Goal: Complete application form

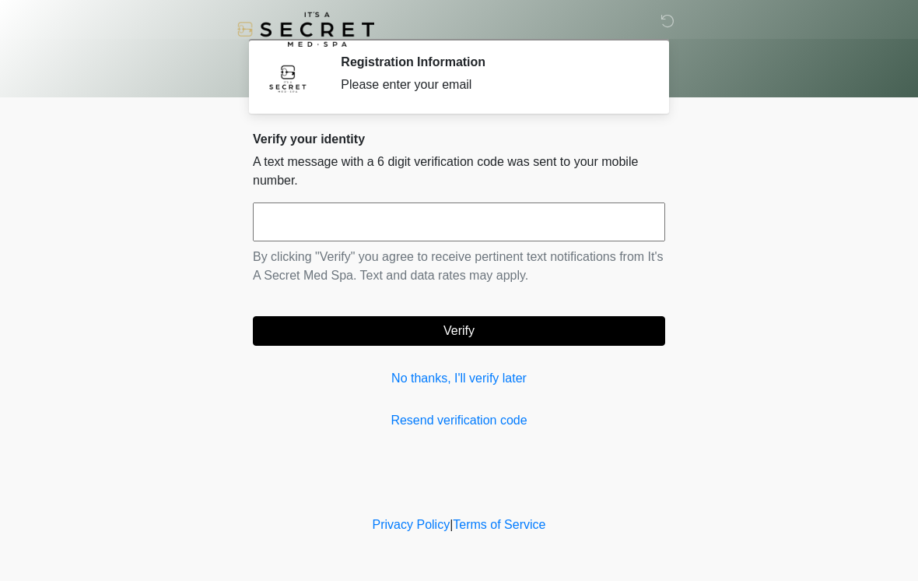
click at [402, 374] on link "No thanks, I'll verify later" at bounding box center [459, 378] width 413 height 19
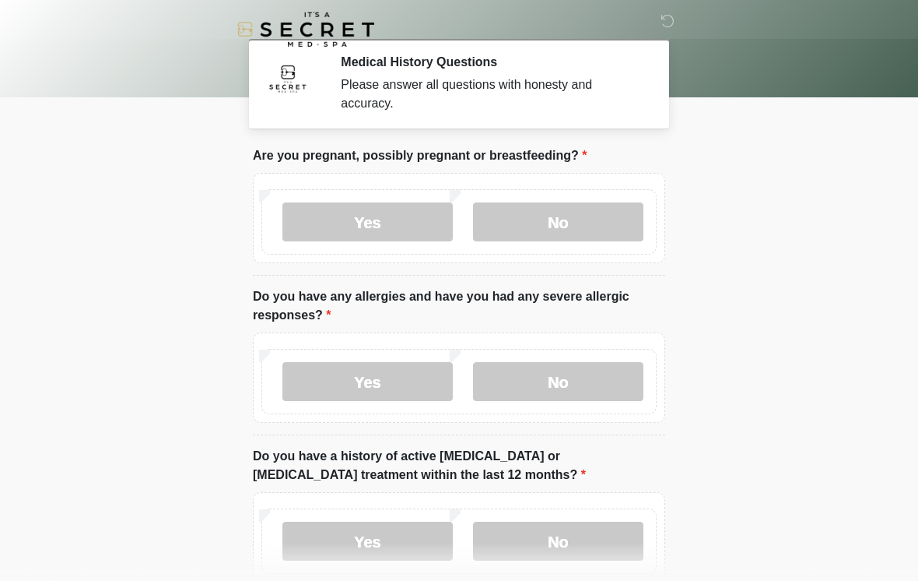
click at [581, 224] on label "No" at bounding box center [558, 221] width 170 height 39
click at [606, 375] on label "No" at bounding box center [558, 381] width 170 height 39
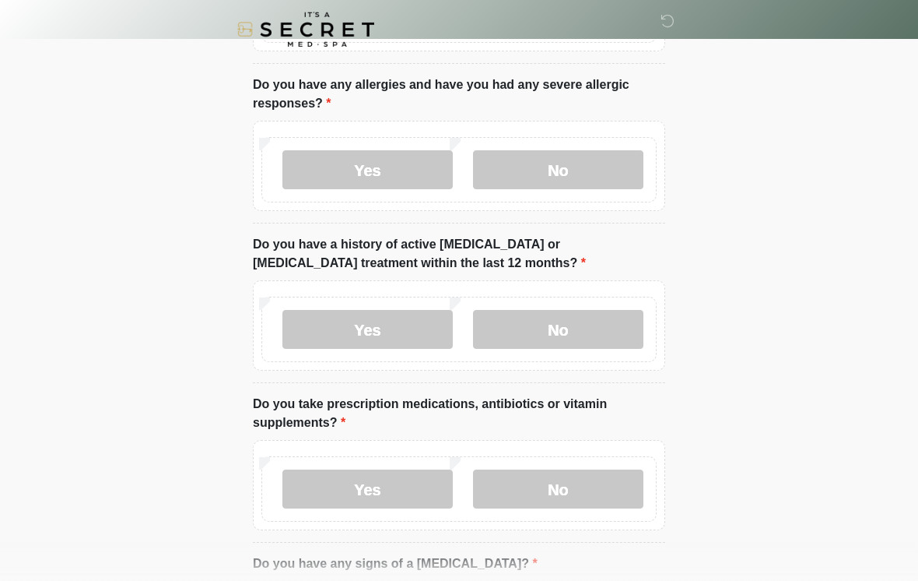
scroll to position [213, 0]
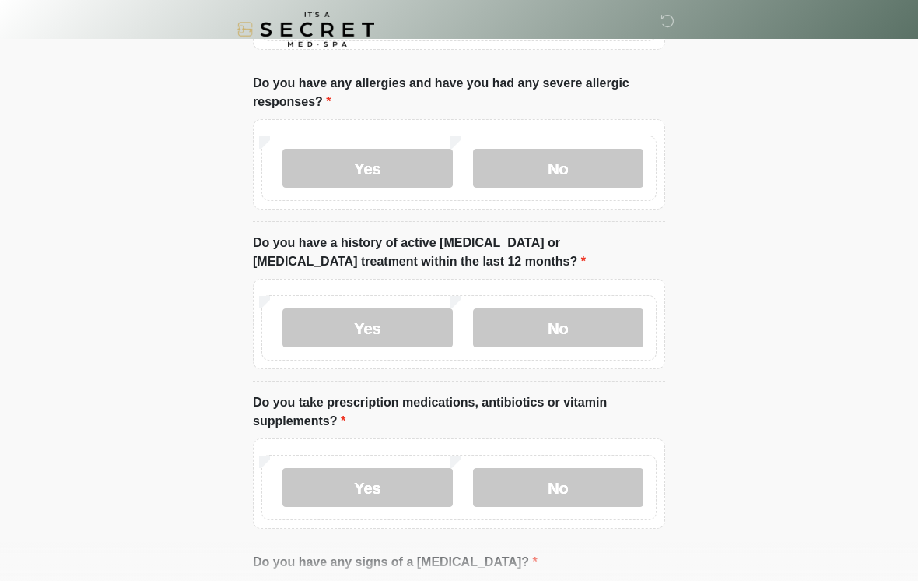
click at [599, 335] on label "No" at bounding box center [558, 327] width 170 height 39
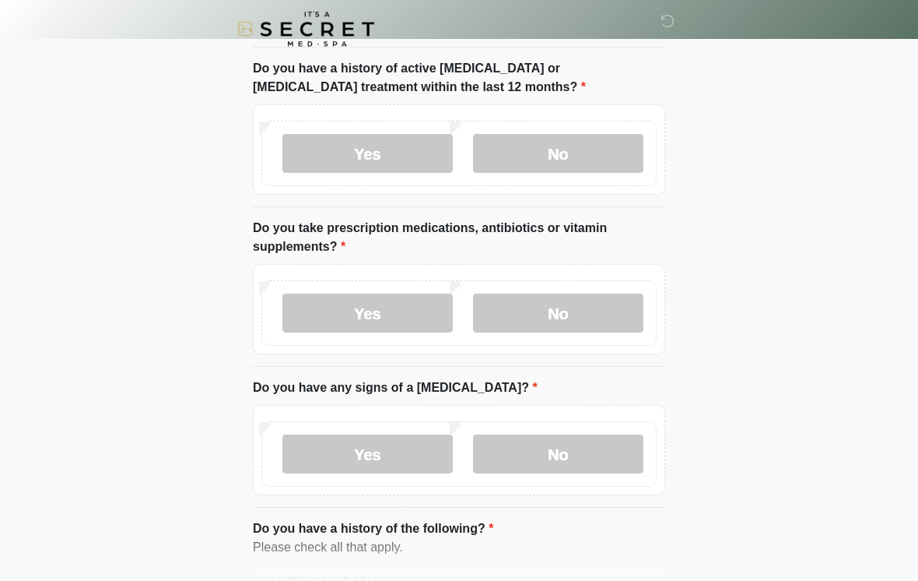
scroll to position [387, 0]
click at [404, 323] on label "Yes" at bounding box center [368, 313] width 170 height 39
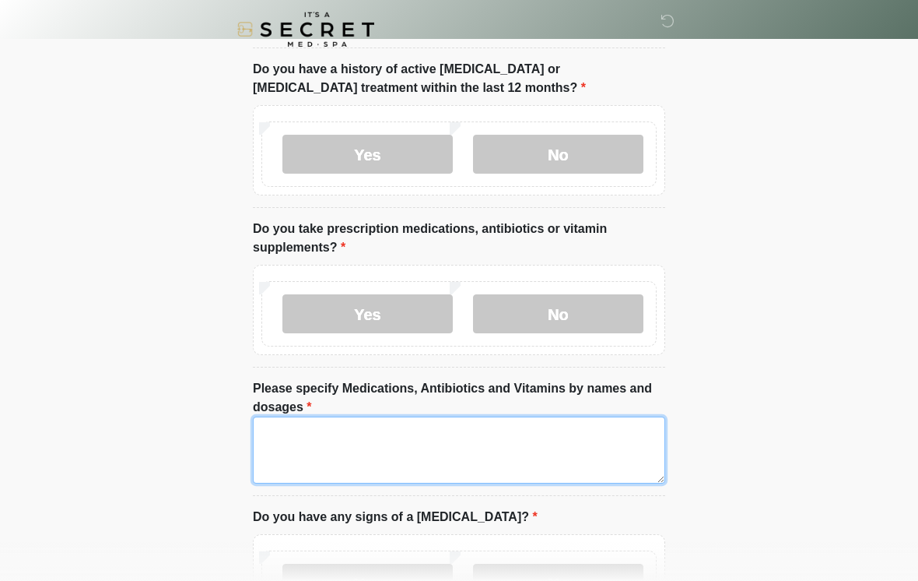
click at [503, 441] on textarea "Please specify Medications, Antibiotics and Vitamins by names and dosages" at bounding box center [459, 449] width 413 height 67
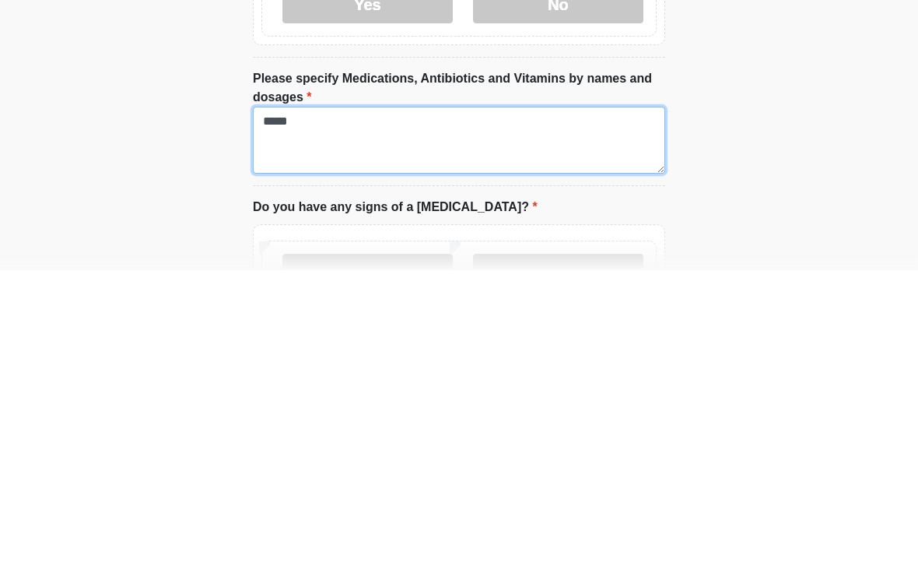
click at [346, 417] on textarea "*****" at bounding box center [459, 450] width 413 height 67
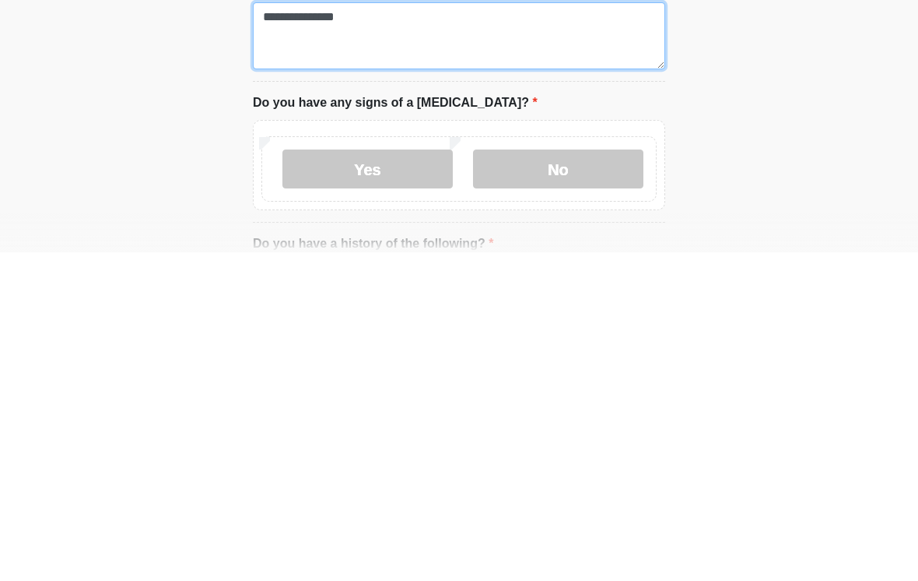
scroll to position [479, 0]
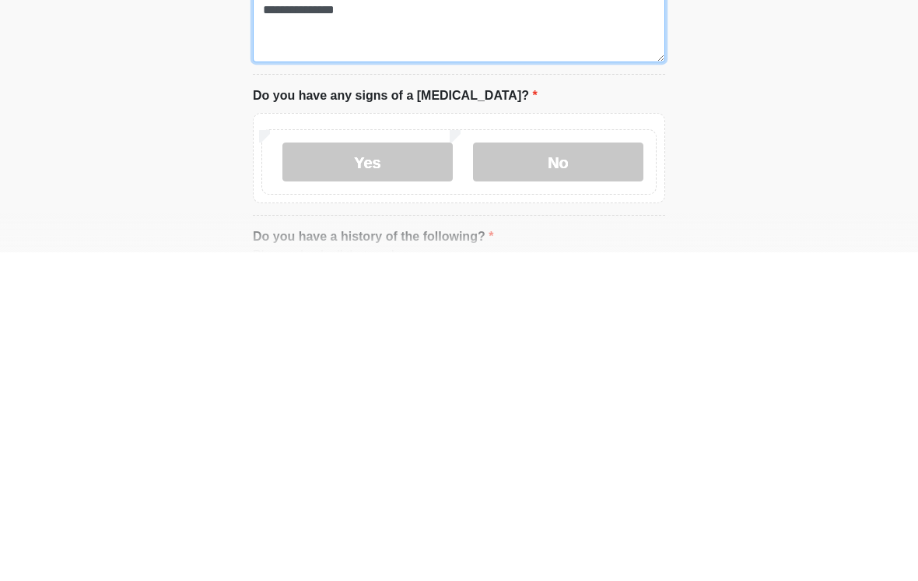
type textarea "**********"
click at [581, 471] on label "No" at bounding box center [558, 490] width 170 height 39
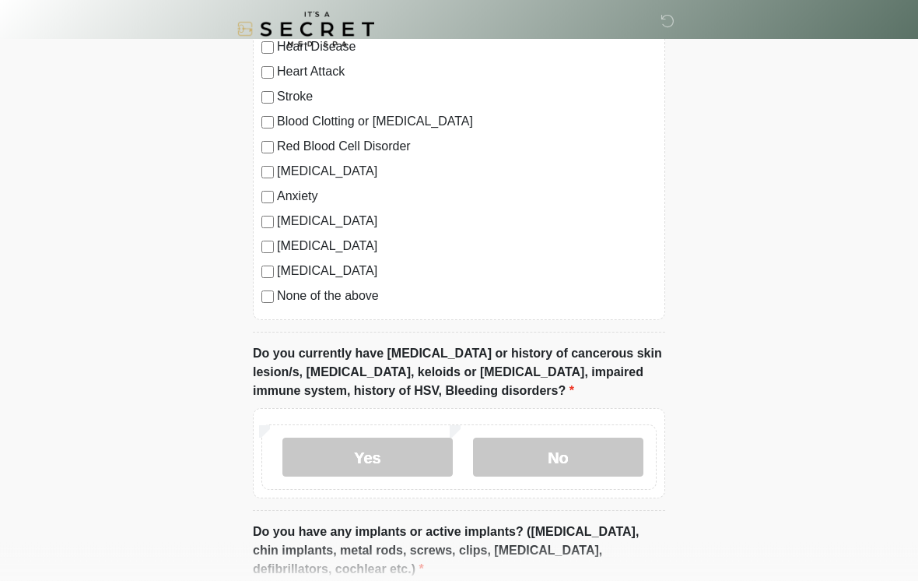
scroll to position [1083, 0]
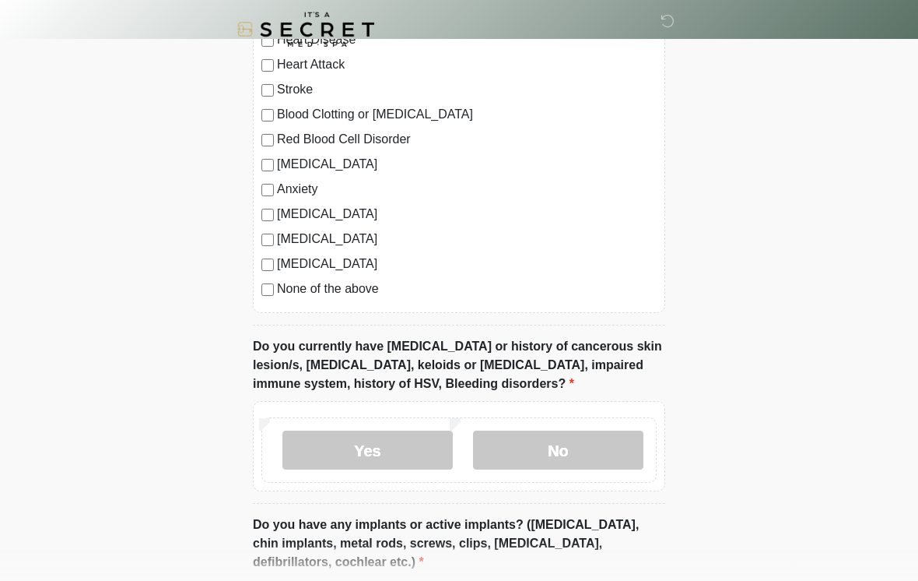
click at [373, 290] on label "None of the above" at bounding box center [467, 288] width 380 height 19
click at [581, 448] on label "No" at bounding box center [558, 449] width 170 height 39
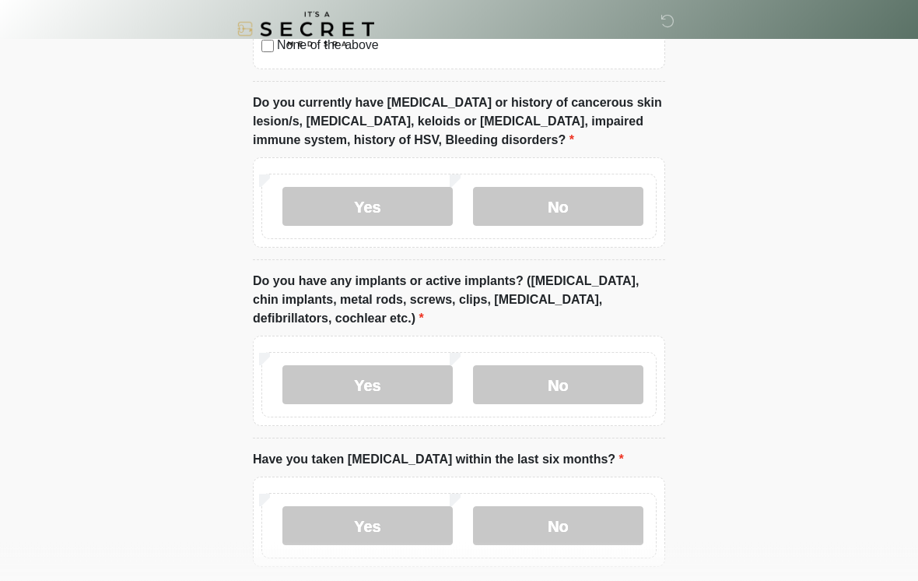
scroll to position [1344, 0]
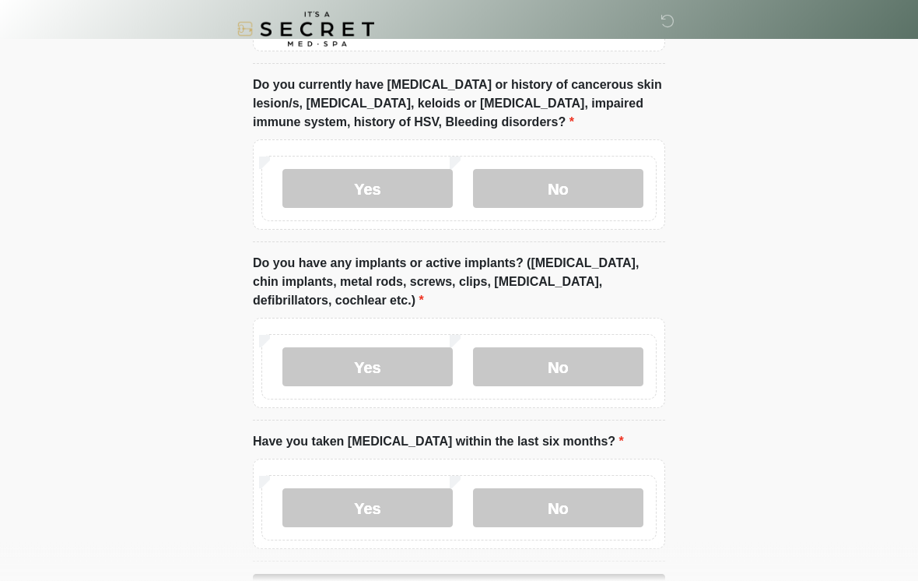
click at [395, 376] on label "Yes" at bounding box center [368, 367] width 170 height 39
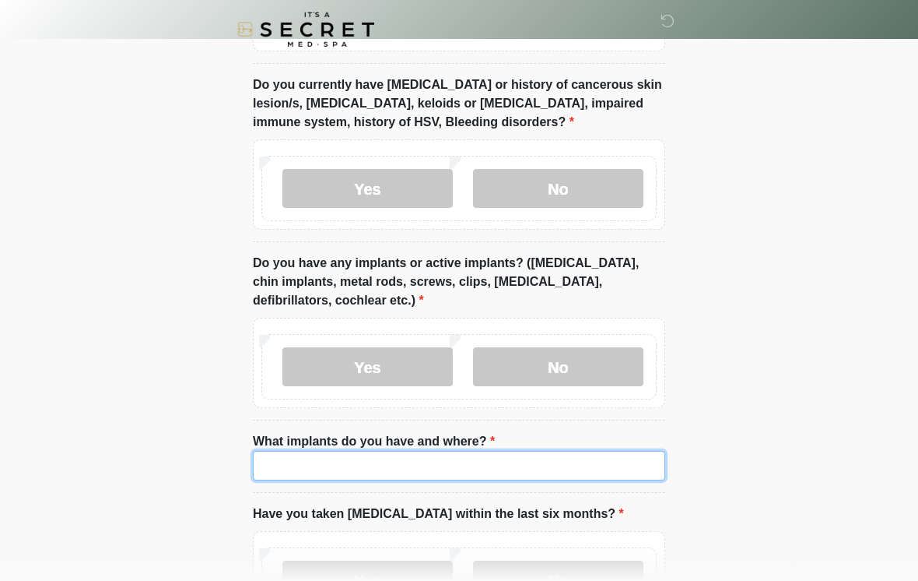
click at [514, 456] on input "What implants do you have and where?" at bounding box center [459, 466] width 413 height 30
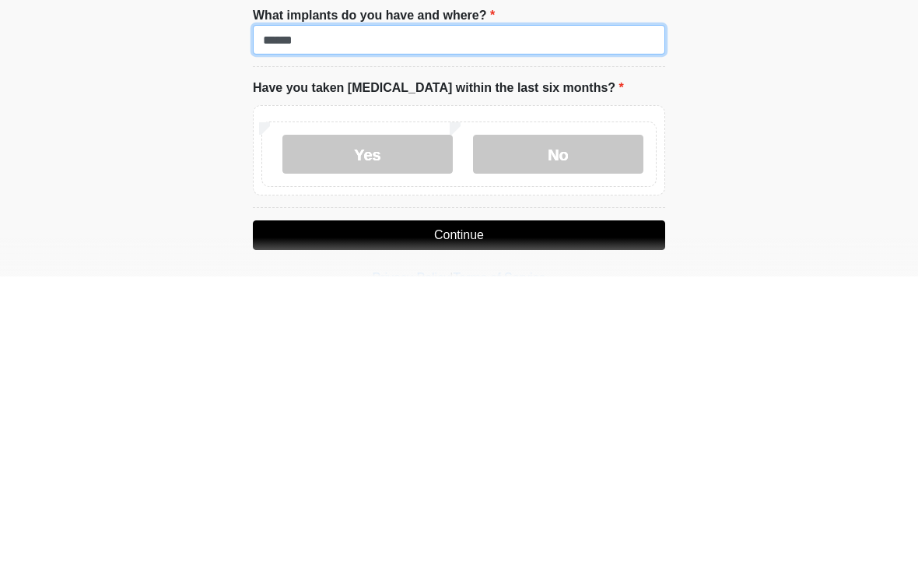
scroll to position [1467, 0]
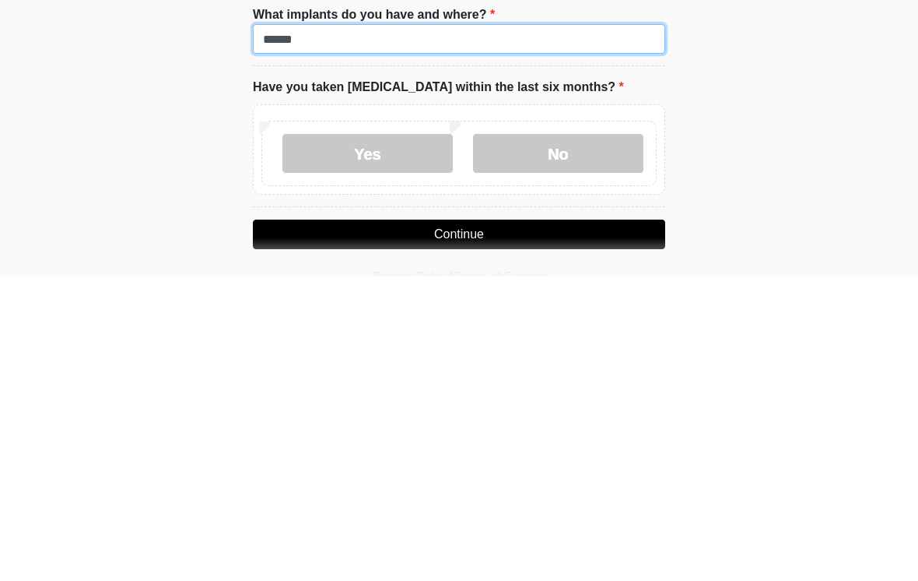
type input "******"
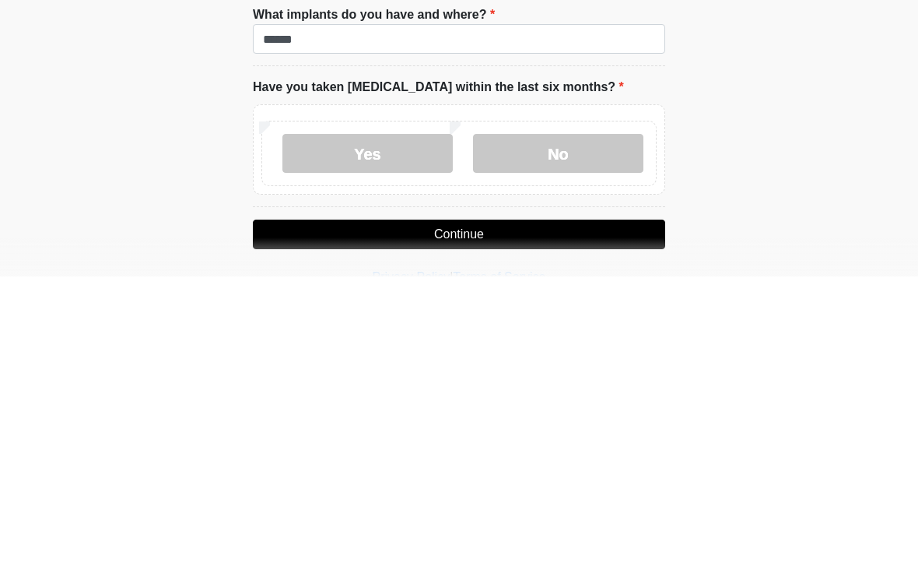
click at [585, 438] on label "No" at bounding box center [558, 457] width 170 height 39
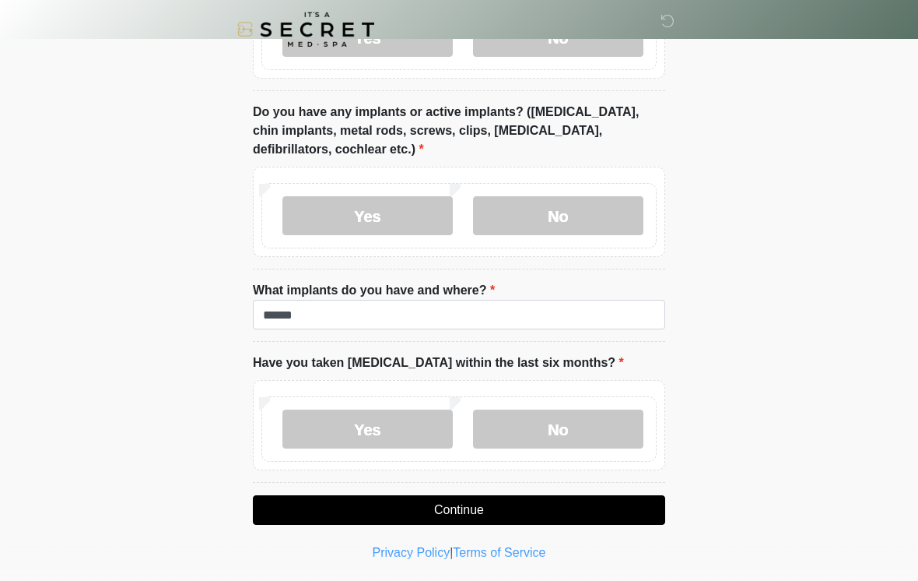
click at [508, 504] on button "Continue" at bounding box center [459, 510] width 413 height 30
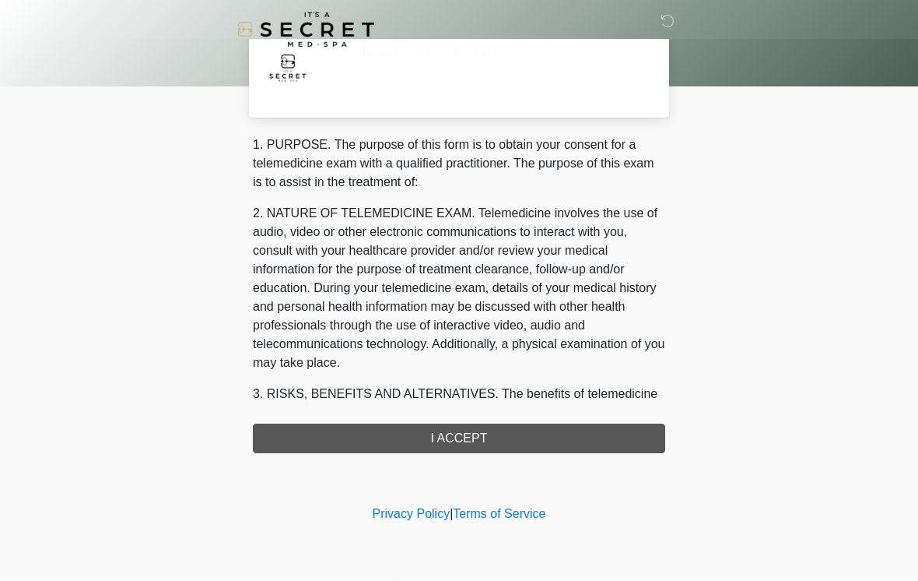
scroll to position [0, 0]
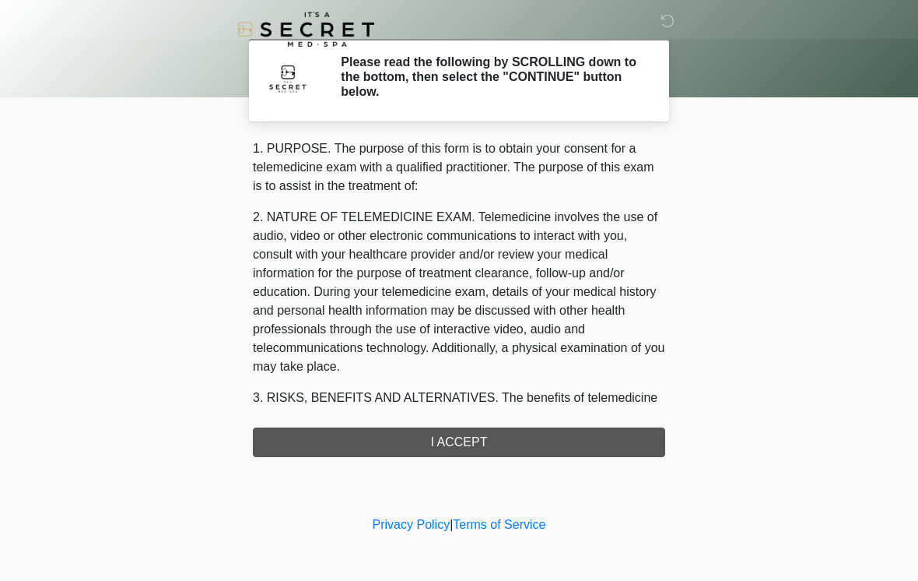
click at [511, 441] on div "1. PURPOSE. The purpose of this form is to obtain your consent for a telemedici…" at bounding box center [459, 298] width 413 height 318
click at [472, 440] on div "1. PURPOSE. The purpose of this form is to obtain your consent for a telemedici…" at bounding box center [459, 298] width 413 height 318
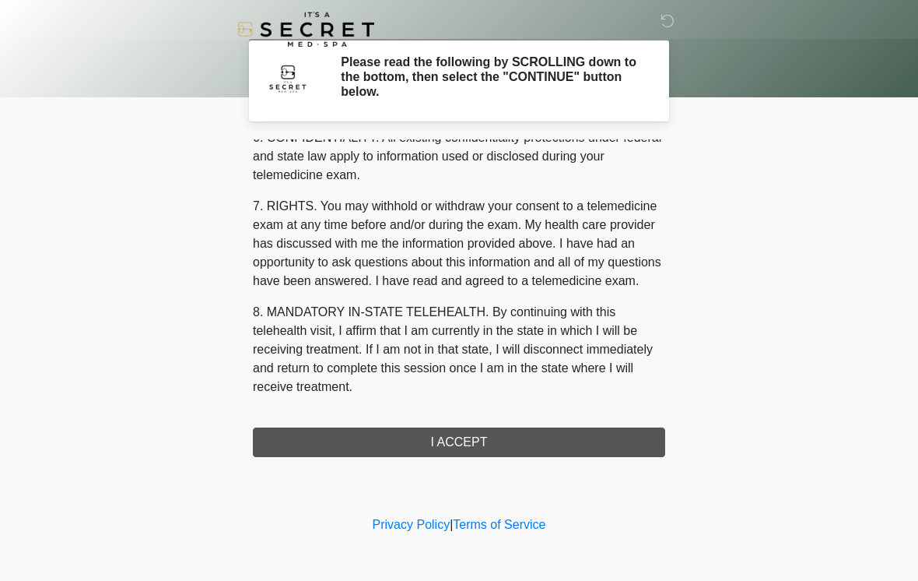
scroll to position [634, 0]
click at [464, 445] on button "I ACCEPT" at bounding box center [459, 442] width 413 height 30
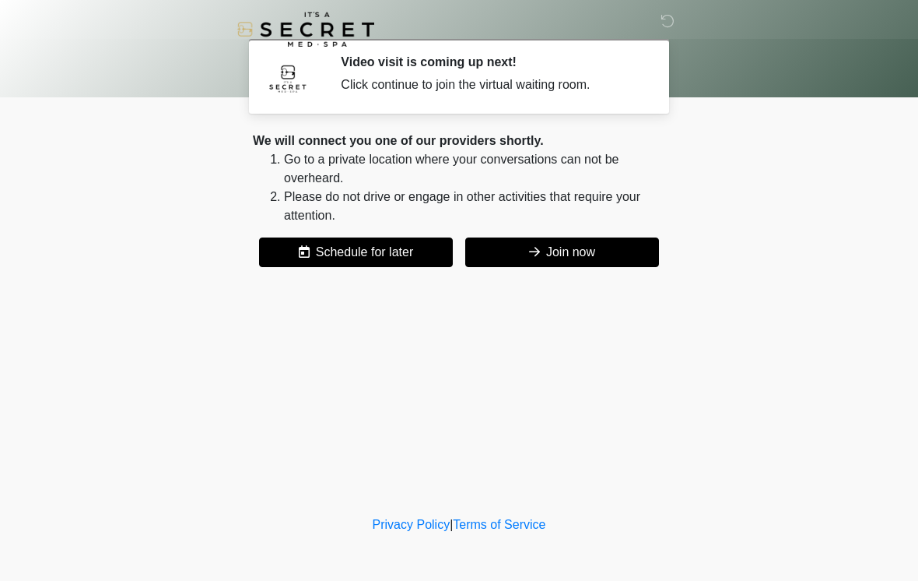
click at [584, 252] on button "Join now" at bounding box center [562, 252] width 194 height 30
